Goal: Navigation & Orientation: Find specific page/section

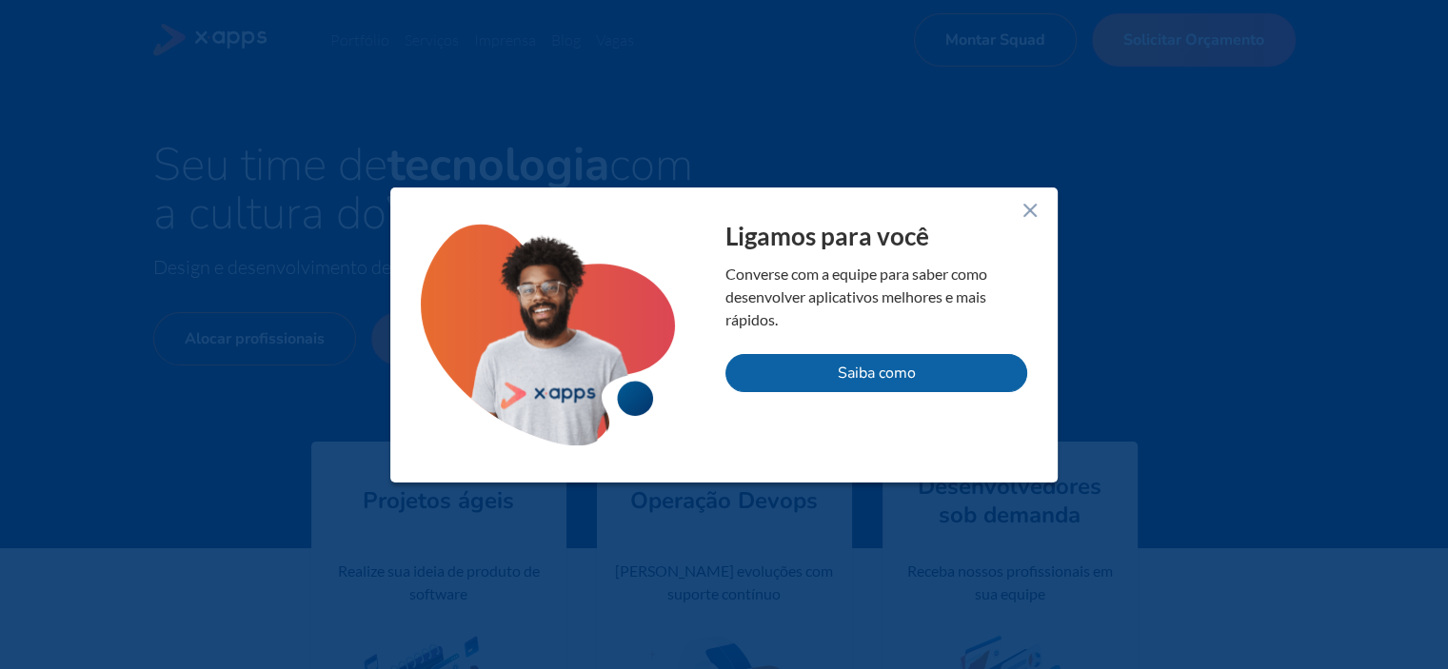
click at [1033, 205] on line at bounding box center [1030, 210] width 11 height 11
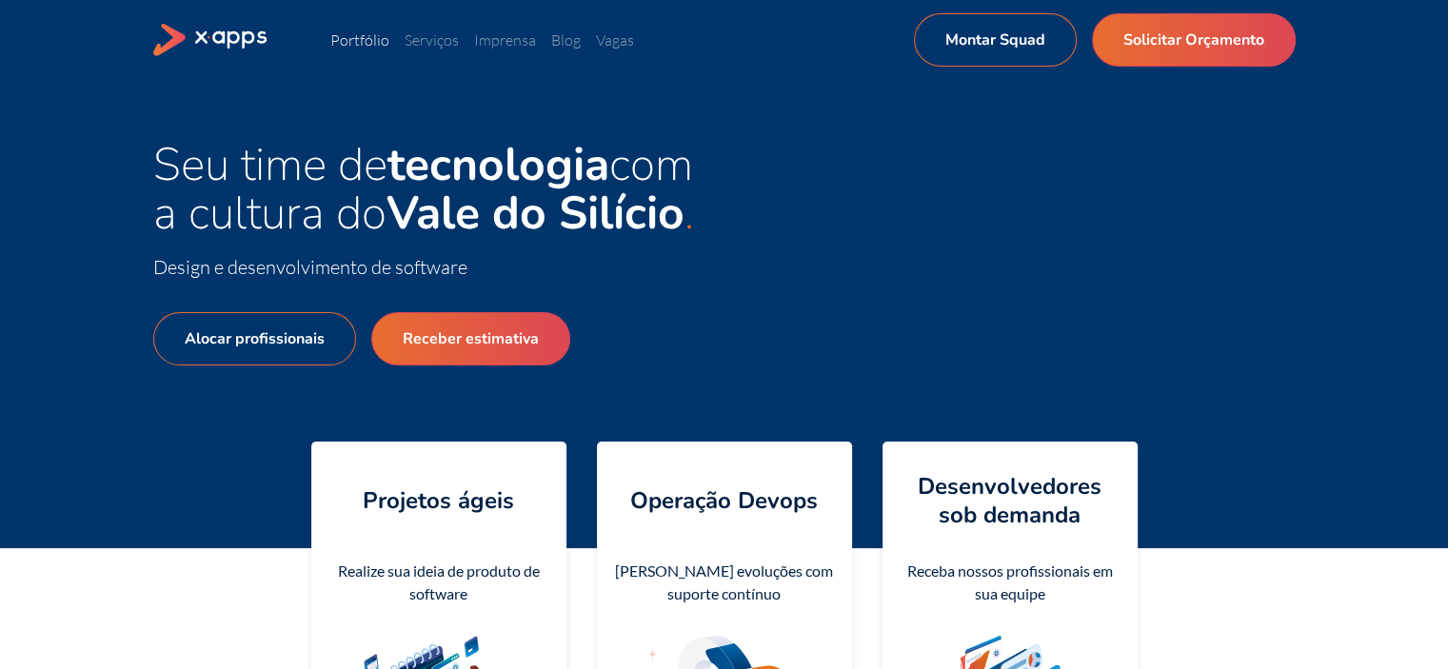
click at [362, 39] on link "Portfólio" at bounding box center [359, 39] width 59 height 19
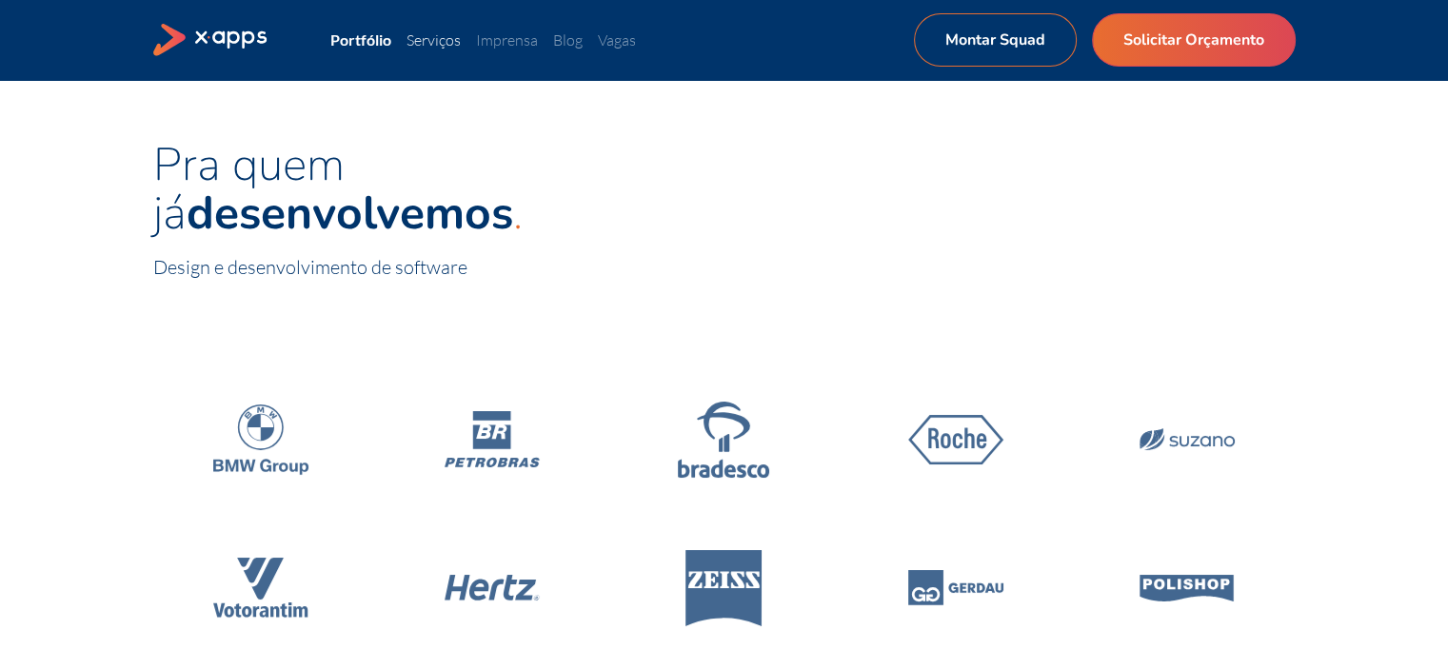
click at [425, 37] on link "Serviços" at bounding box center [434, 39] width 54 height 19
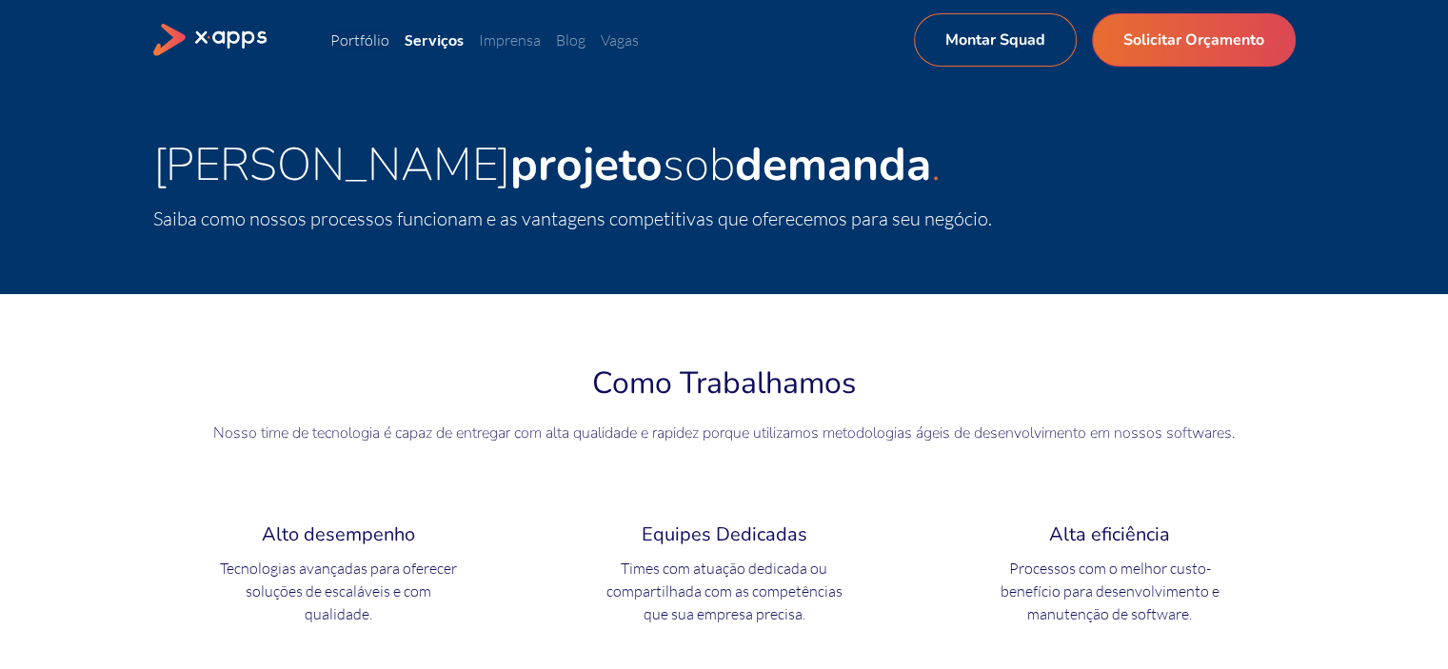
click at [363, 32] on link "Portfólio" at bounding box center [359, 39] width 59 height 19
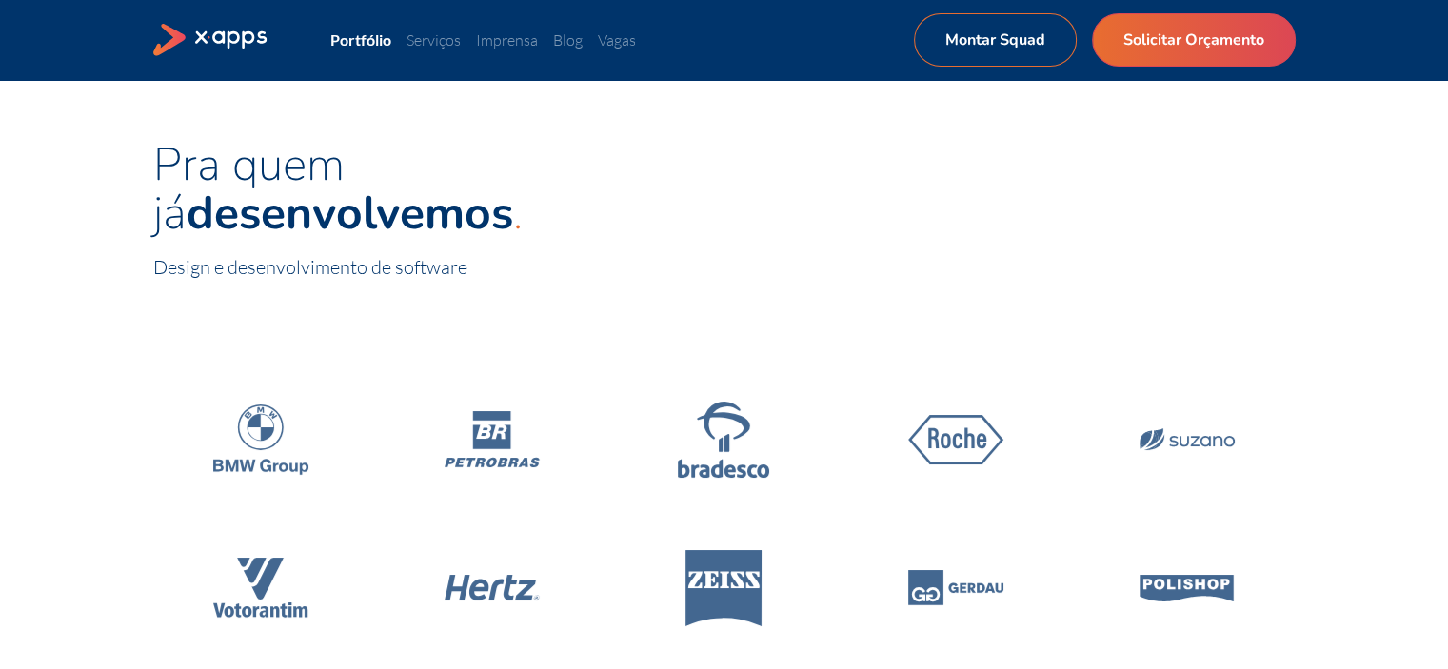
click at [242, 41] on icon at bounding box center [211, 40] width 116 height 33
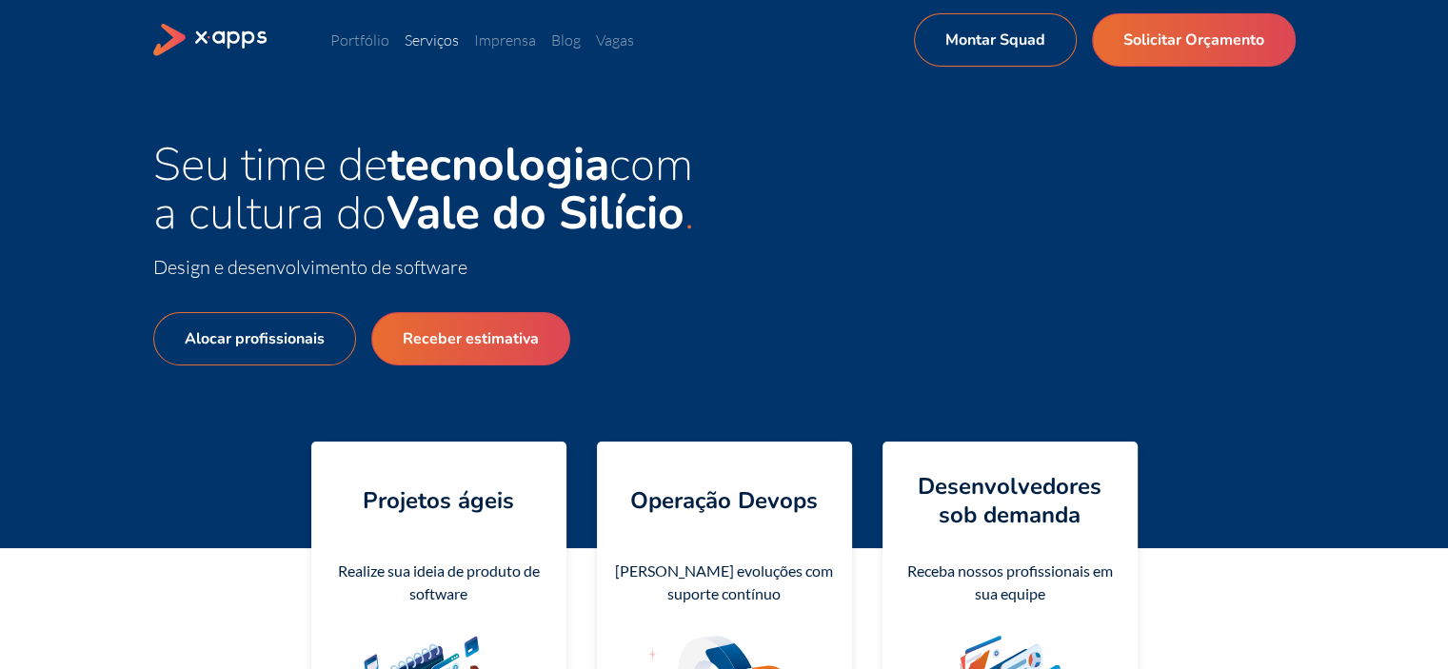
click at [431, 41] on link "Serviços" at bounding box center [432, 39] width 54 height 19
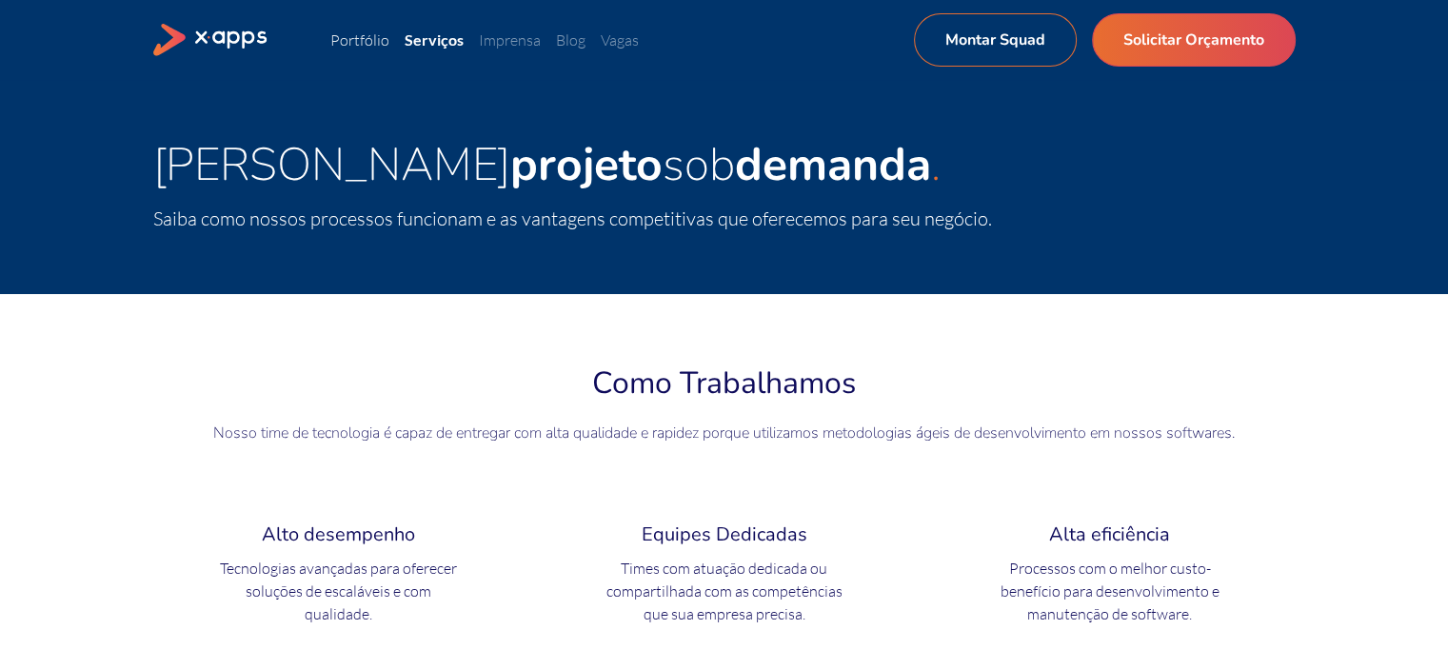
click at [376, 37] on link "Portfólio" at bounding box center [359, 39] width 59 height 19
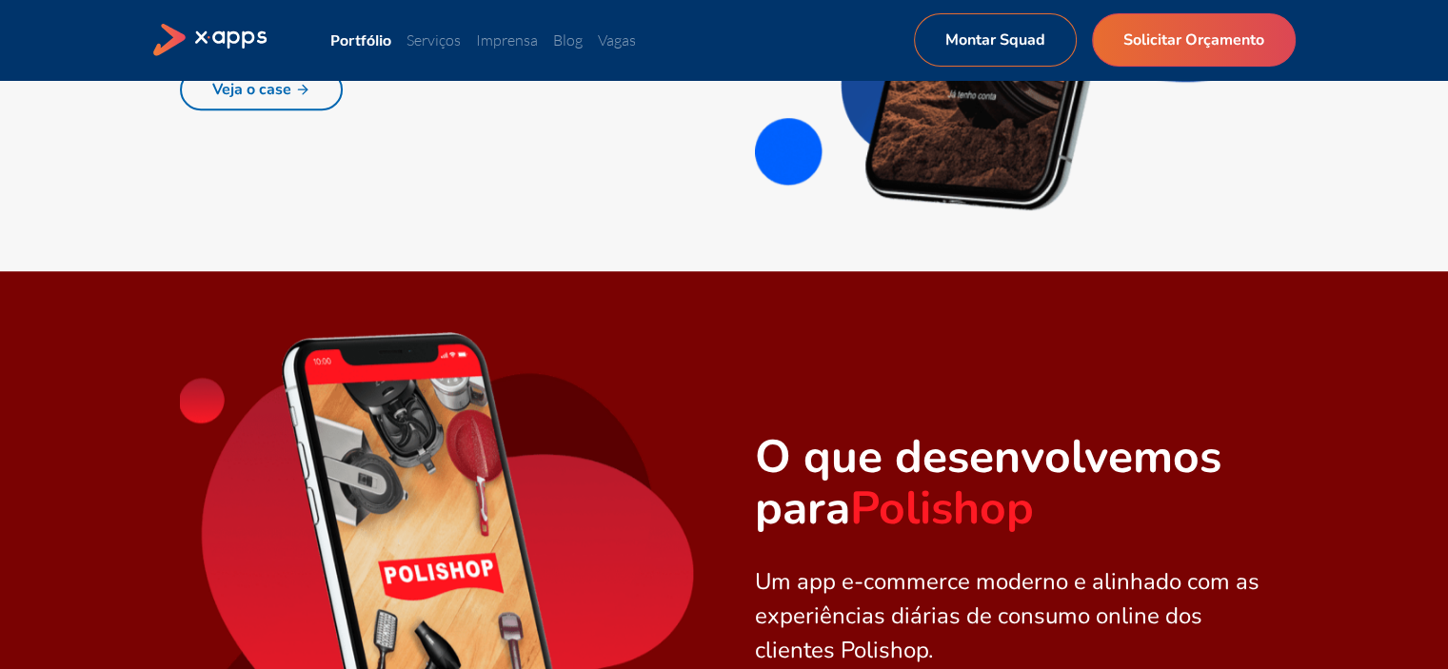
scroll to position [952, 0]
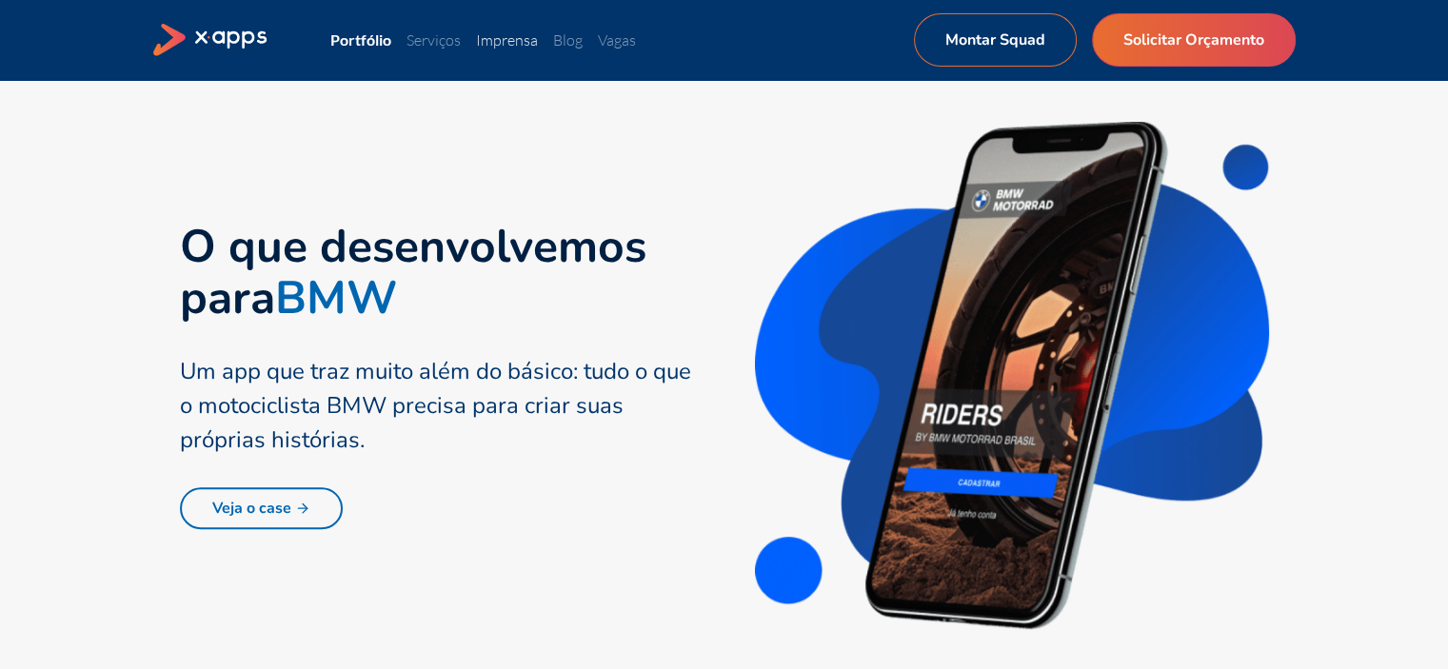
click at [519, 48] on link "Imprensa" at bounding box center [507, 39] width 62 height 19
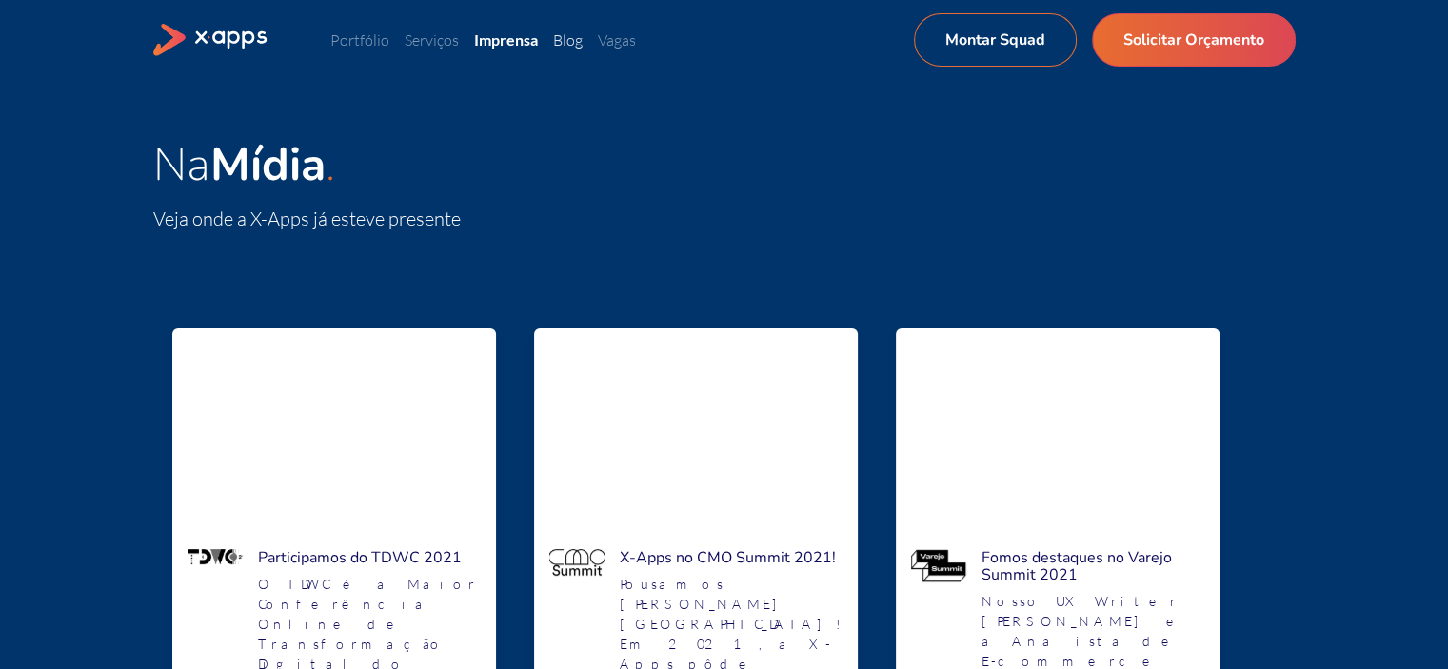
click at [570, 34] on link "Blog" at bounding box center [568, 39] width 30 height 19
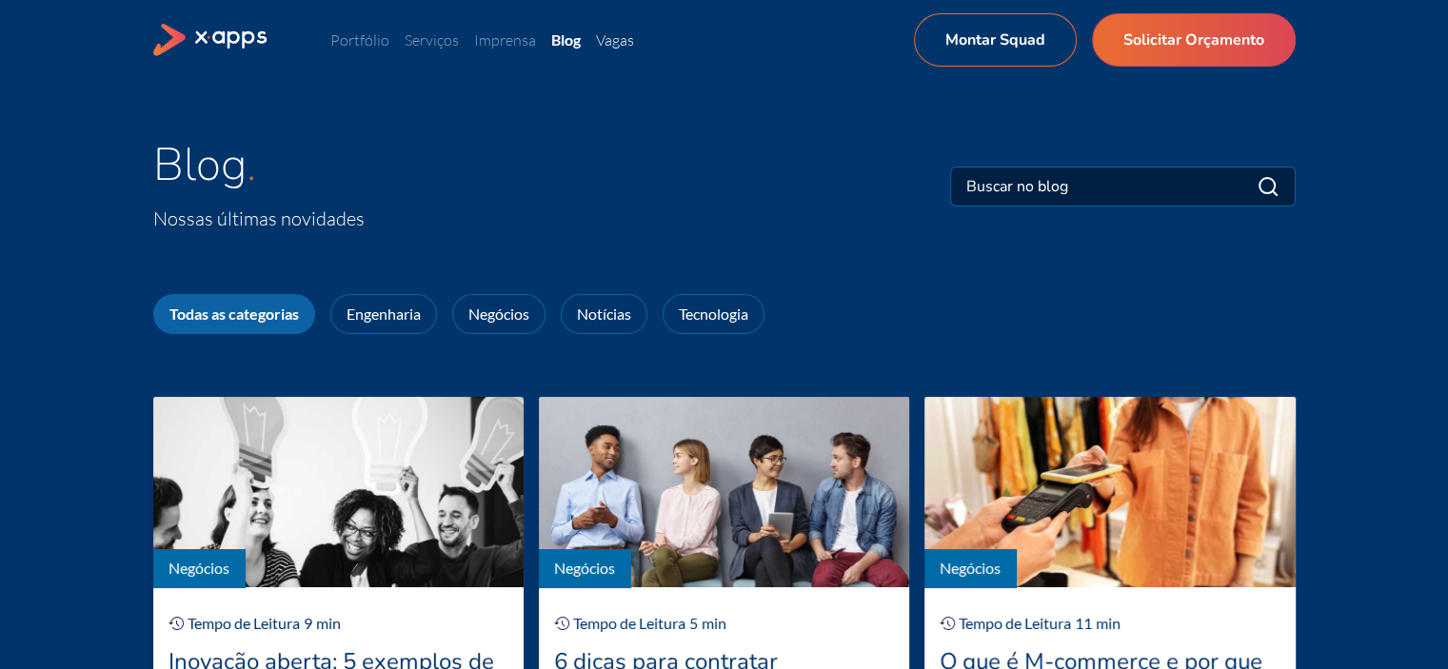
click at [619, 44] on link "Vagas" at bounding box center [615, 39] width 38 height 19
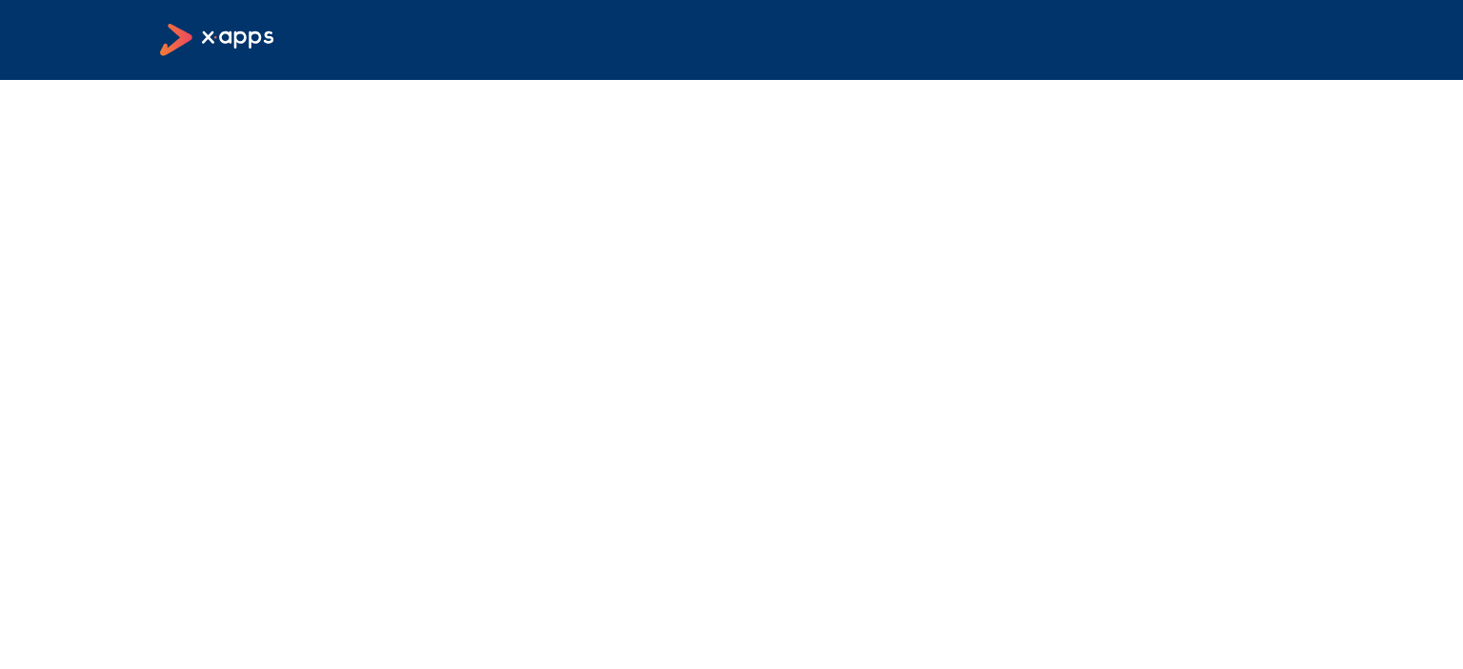
click at [619, 44] on div at bounding box center [731, 40] width 1143 height 33
click at [202, 31] on icon at bounding box center [218, 40] width 116 height 33
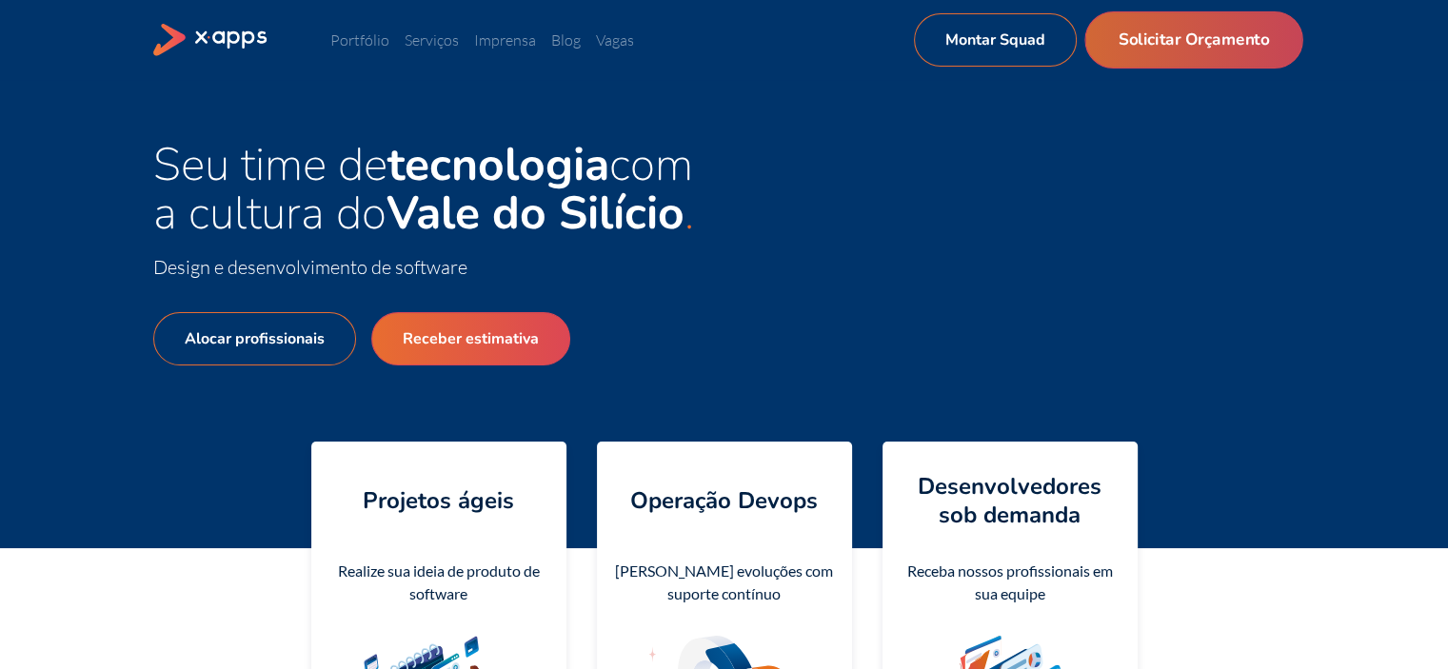
click at [1166, 54] on link "Solicitar Orçamento" at bounding box center [1194, 39] width 218 height 57
select select "BR"
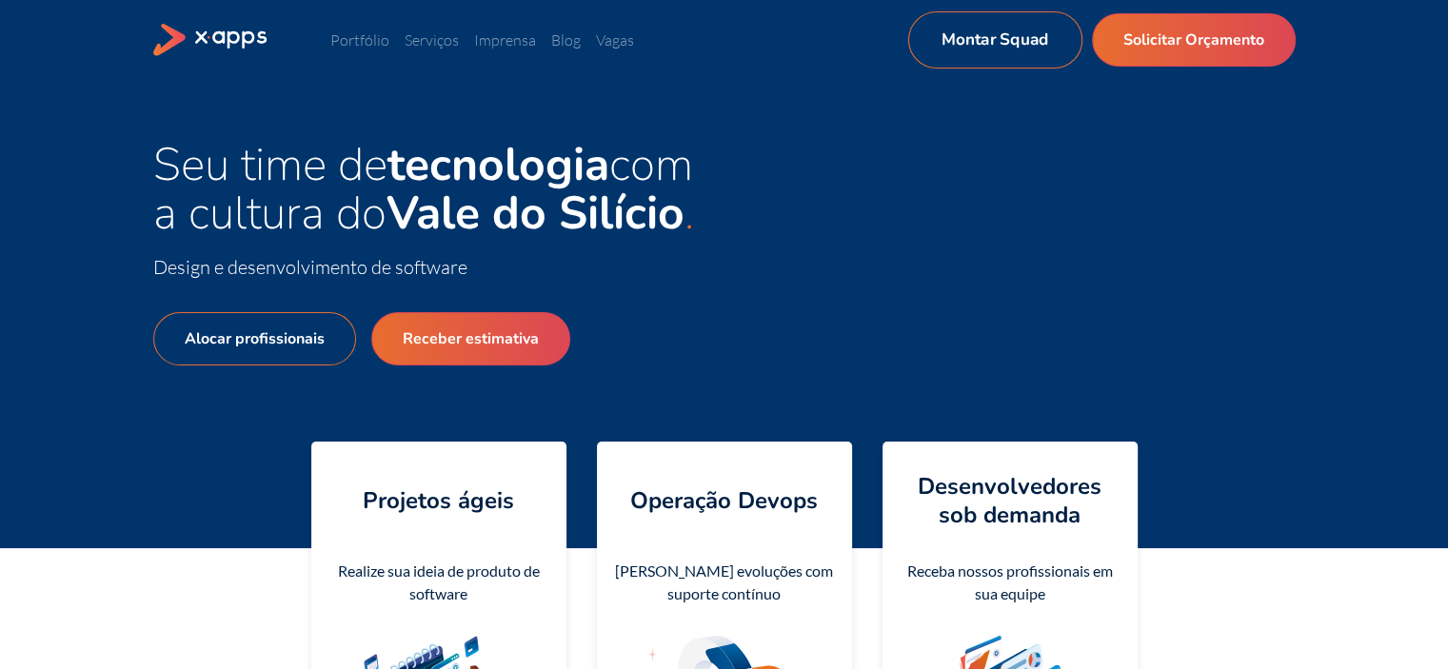
click at [1054, 30] on link "Montar Squad" at bounding box center [995, 39] width 174 height 57
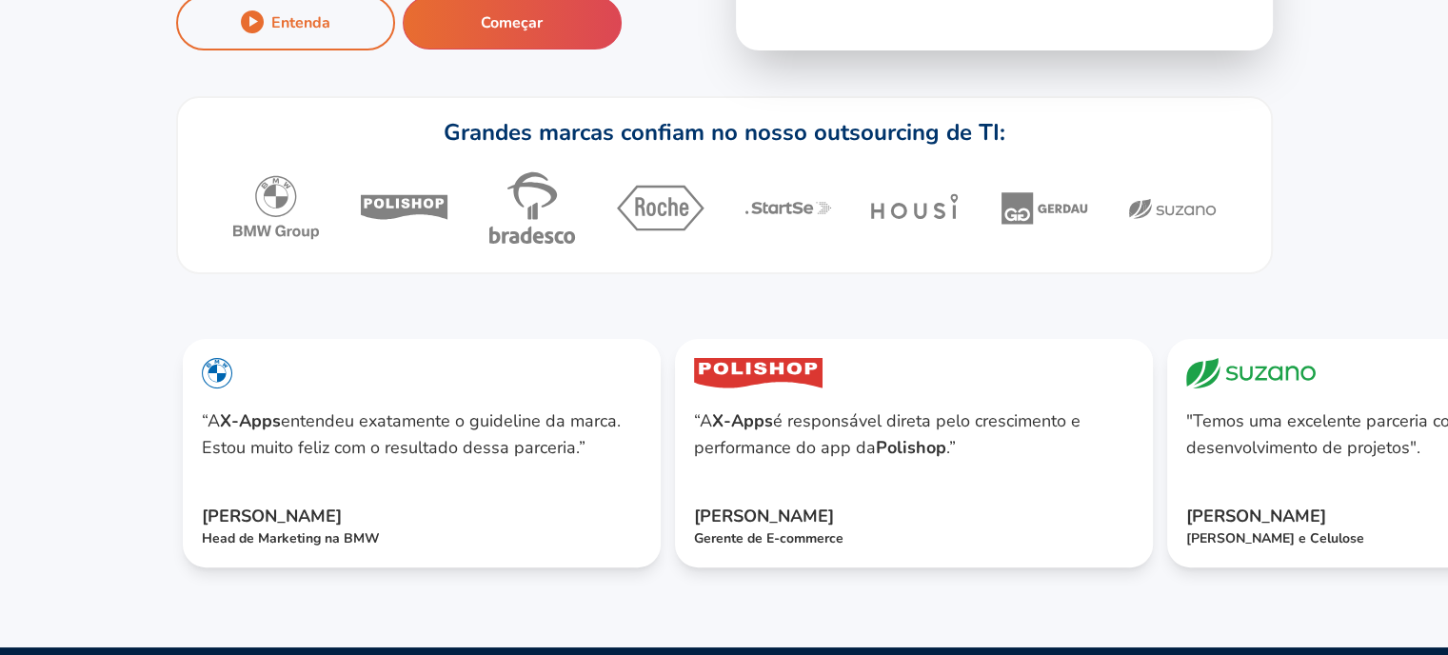
scroll to position [762, 14]
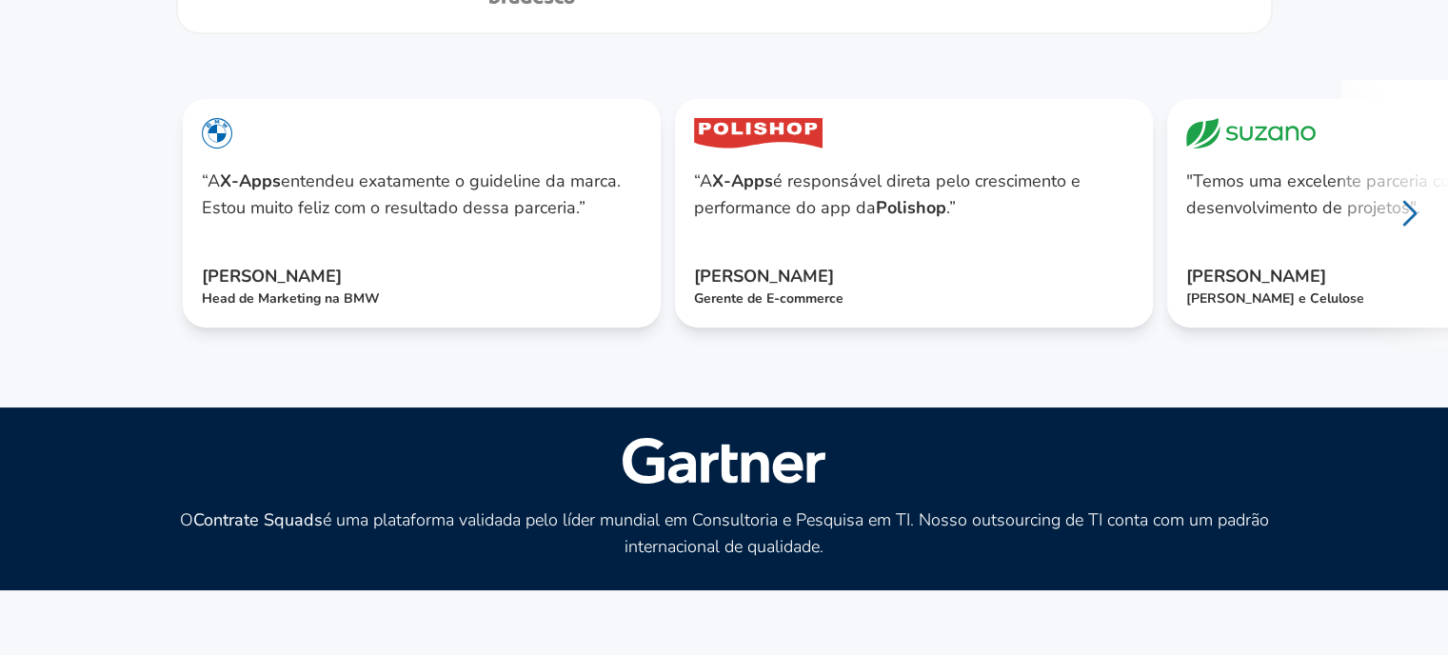
click at [1408, 225] on icon at bounding box center [1410, 213] width 11 height 23
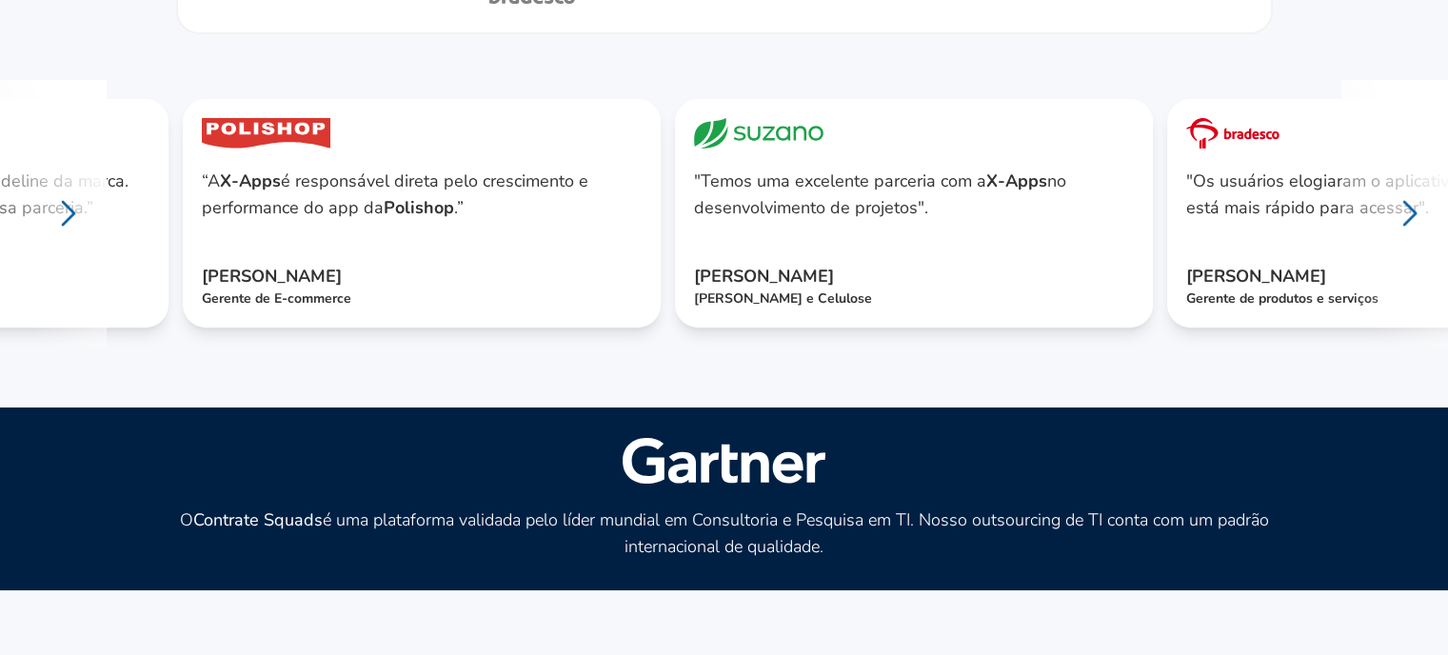
click at [1408, 225] on icon at bounding box center [1410, 213] width 11 height 23
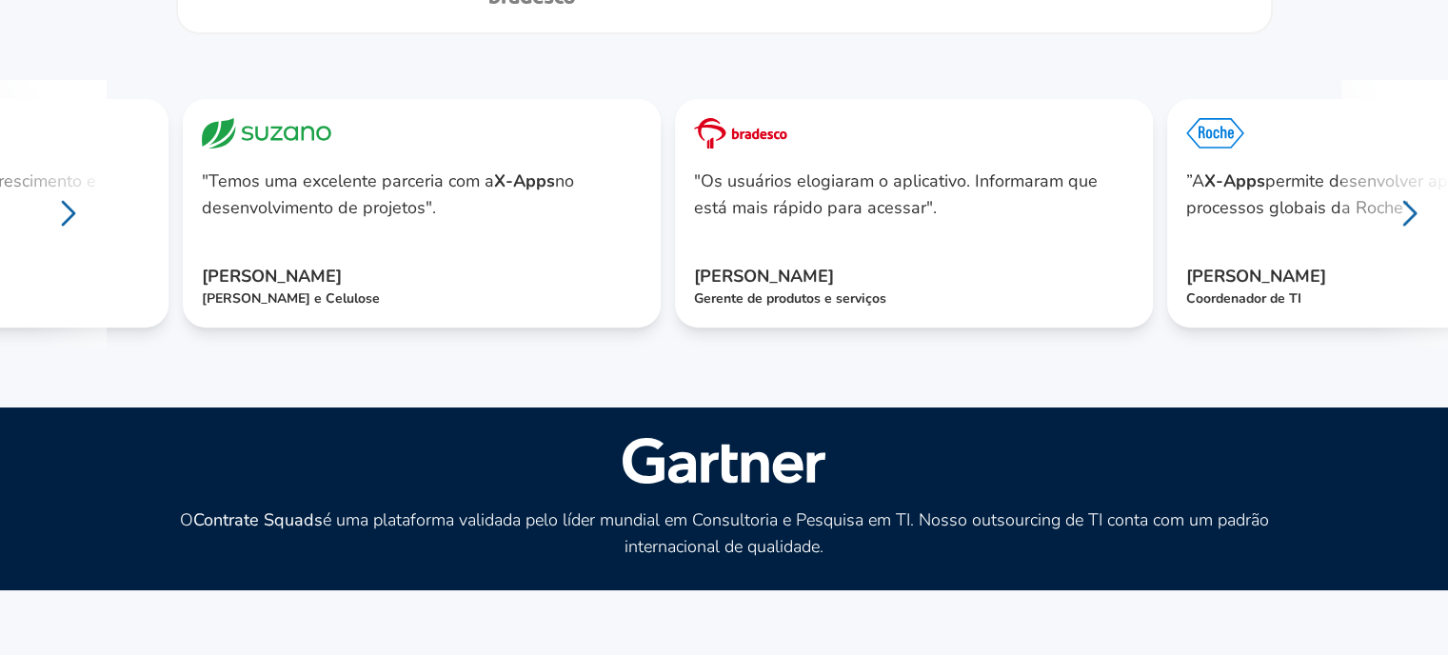
click at [1408, 225] on icon at bounding box center [1410, 213] width 11 height 23
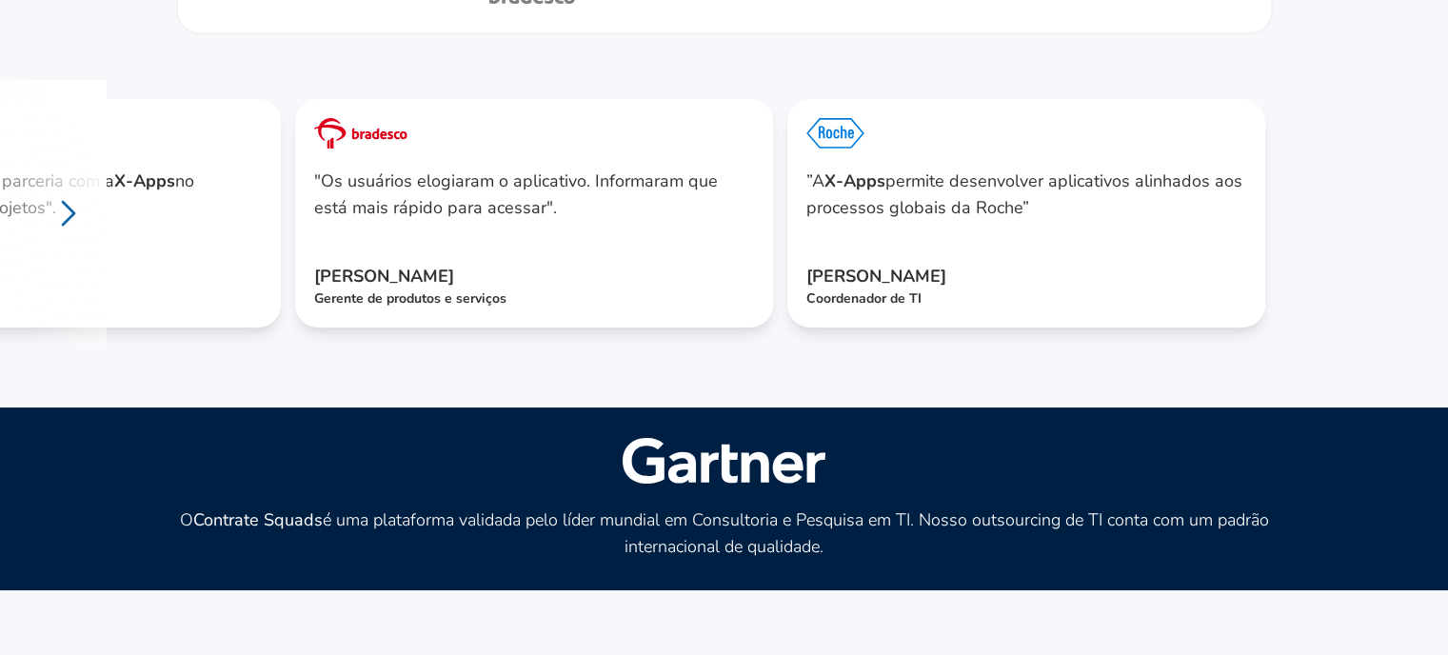
click at [1408, 225] on icon at bounding box center [1410, 213] width 11 height 23
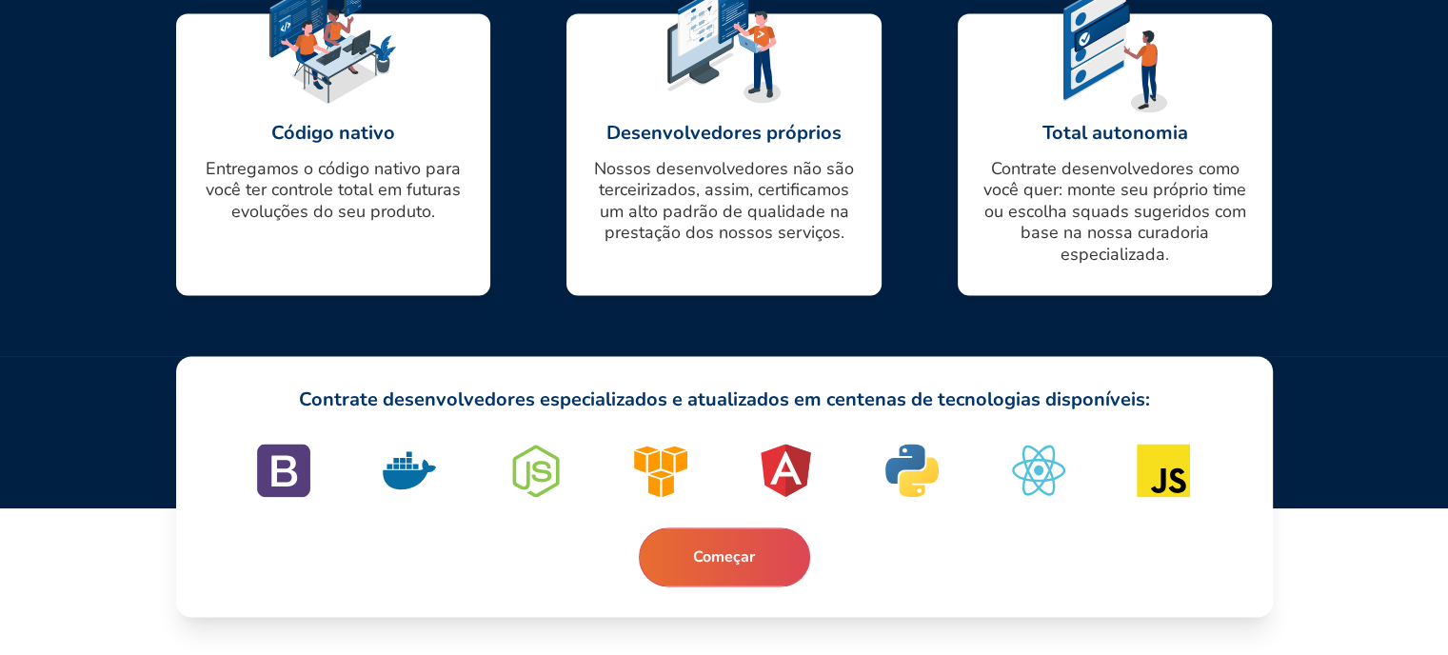
scroll to position [2908, 14]
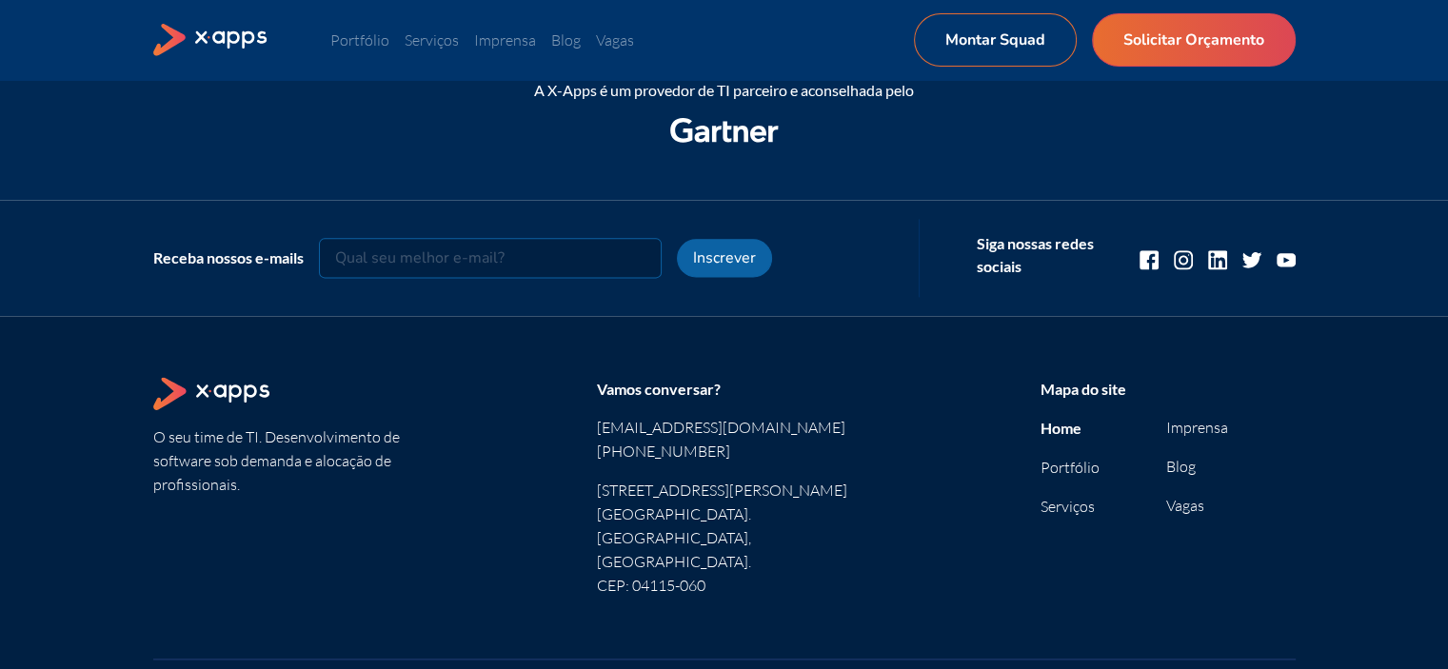
scroll to position [2551, 0]
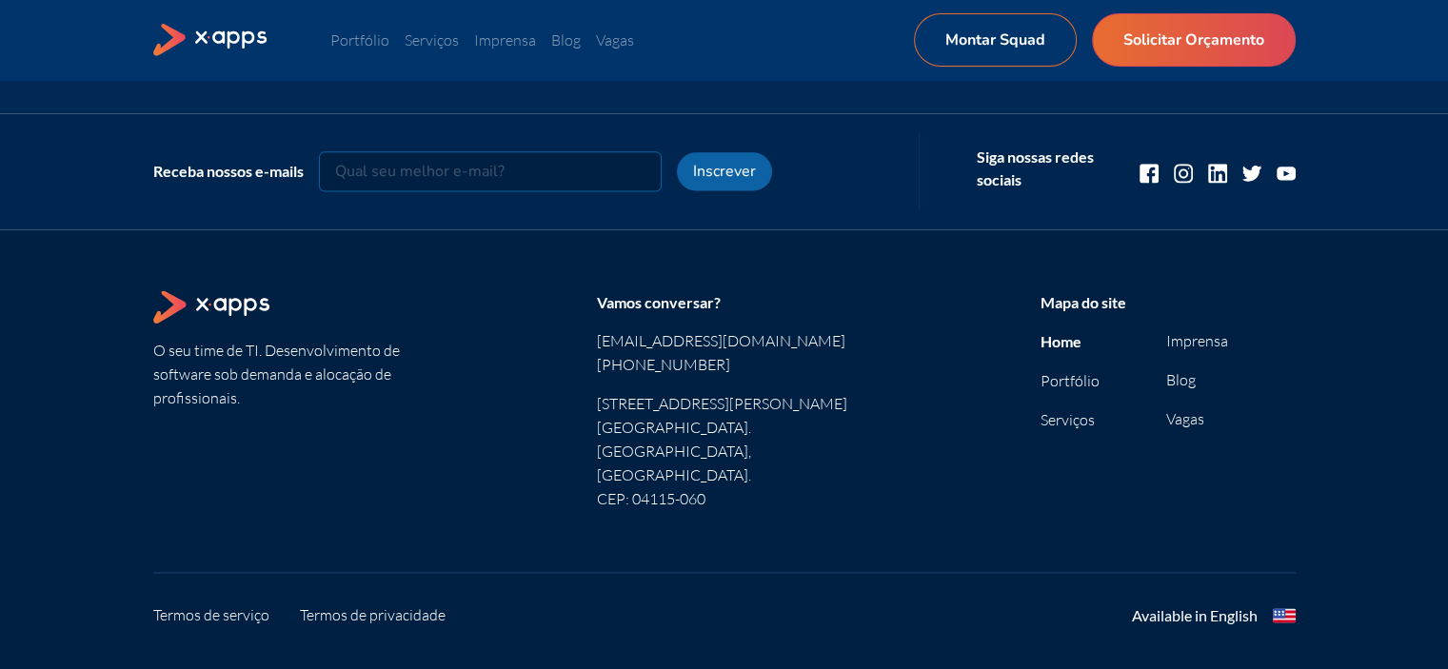
click at [1245, 605] on div "Available in English" at bounding box center [1195, 616] width 126 height 23
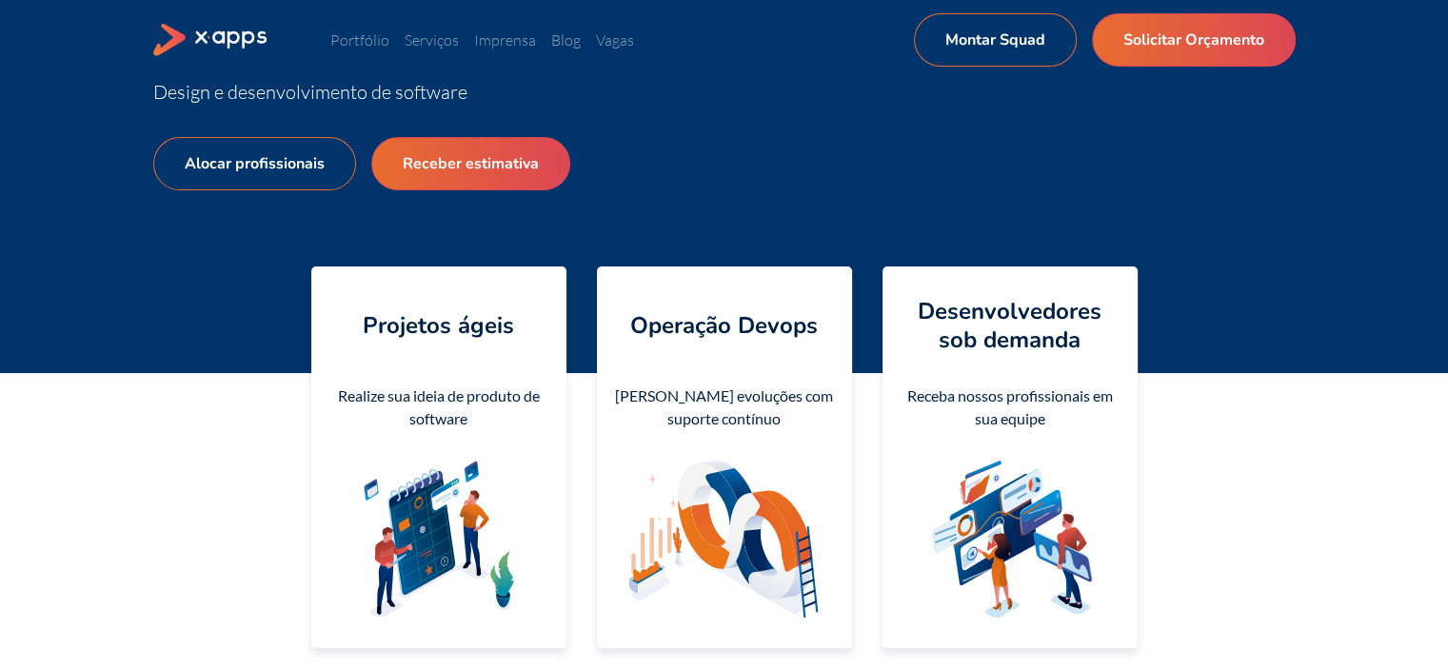
scroll to position [0, 0]
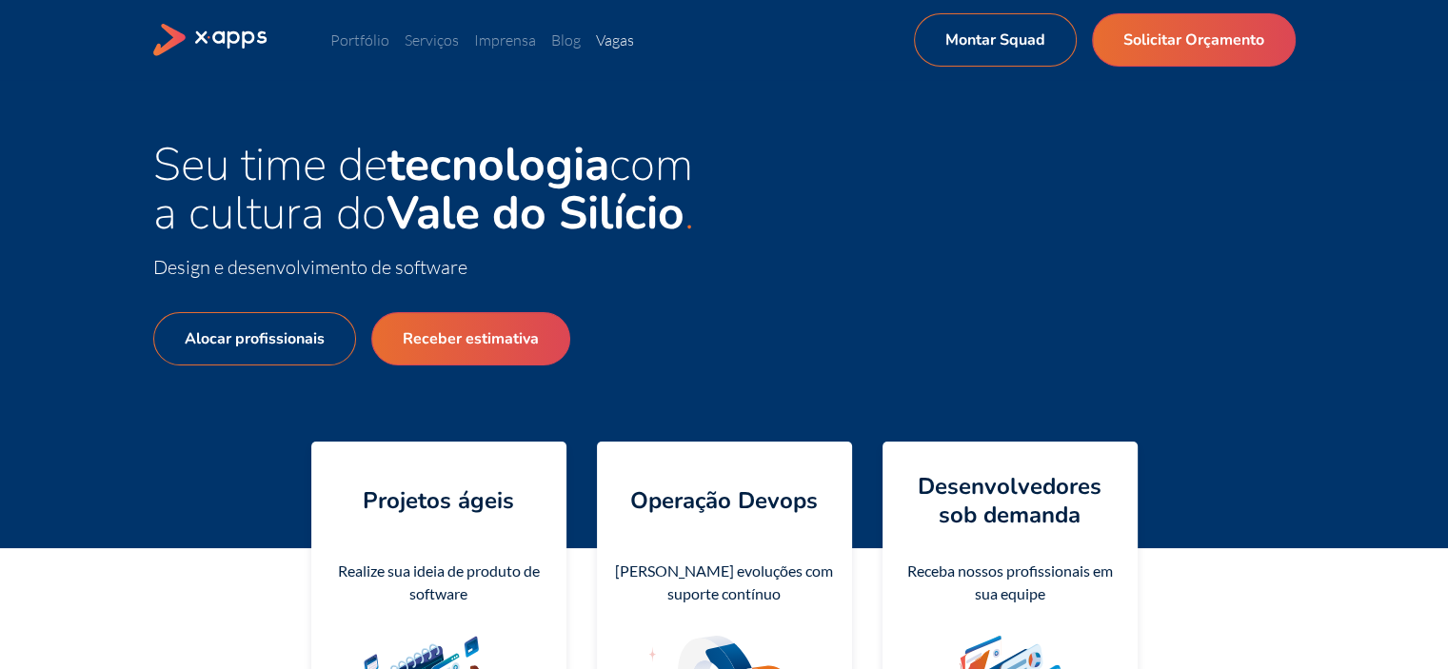
click at [634, 45] on link "Vagas" at bounding box center [615, 39] width 38 height 19
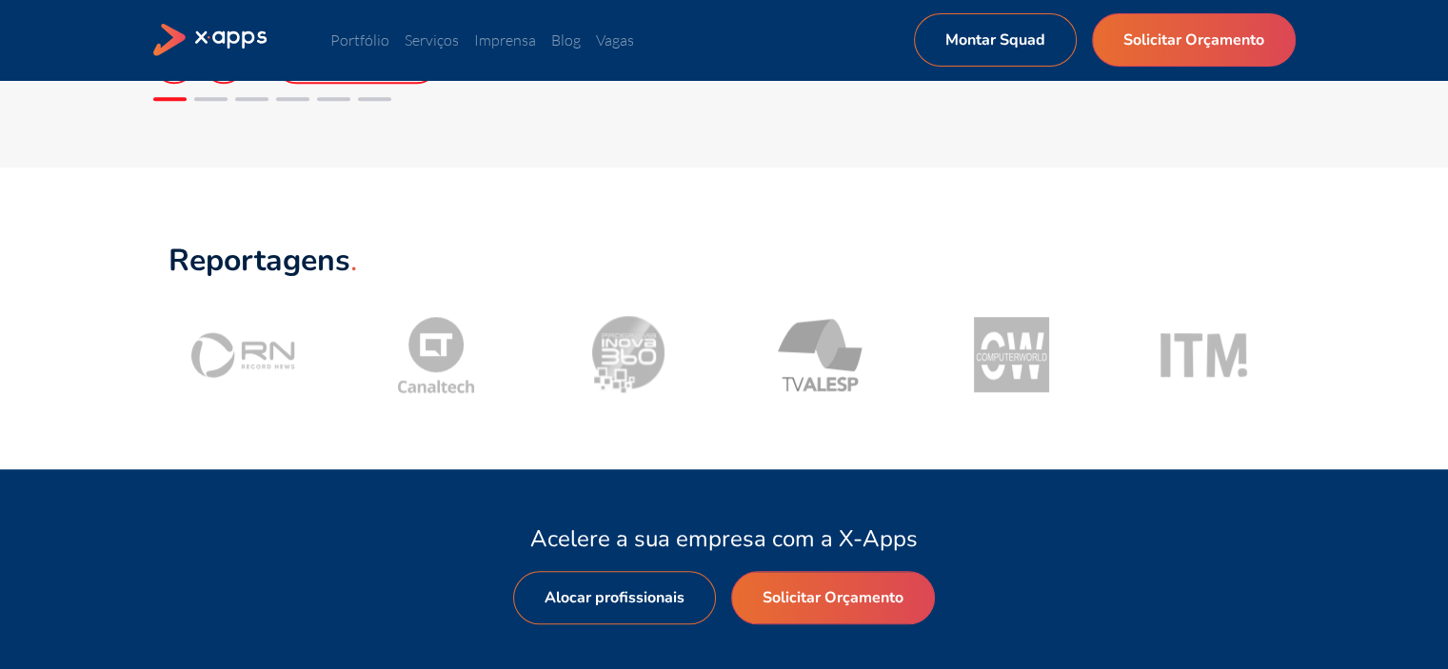
scroll to position [1599, 0]
